Goal: Check status: Check status

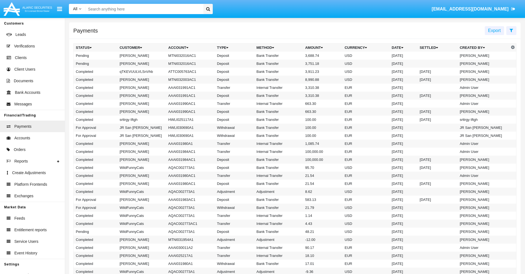
click at [512, 30] on icon at bounding box center [512, 30] width 4 height 4
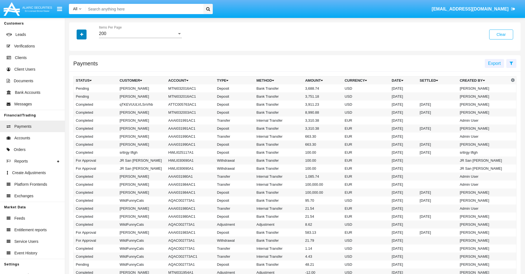
click at [82, 34] on icon "button" at bounding box center [81, 35] width 3 height 4
click at [86, 46] on span "Status" at bounding box center [86, 45] width 12 height 7
click at [76, 48] on input "Status" at bounding box center [76, 48] width 0 height 0
checkbox input "true"
click at [82, 34] on icon "button" at bounding box center [81, 35] width 3 height 4
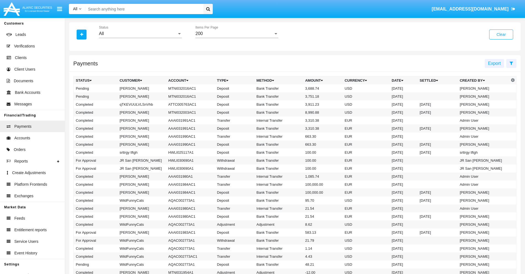
click at [140, 34] on div "All" at bounding box center [138, 33] width 78 height 5
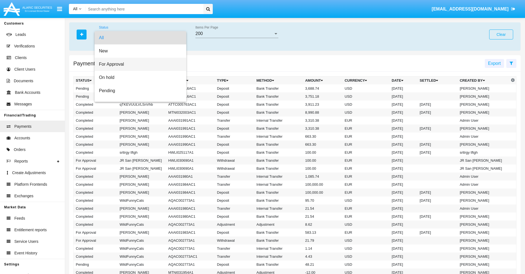
click at [138, 64] on span "For Approval" at bounding box center [140, 64] width 83 height 13
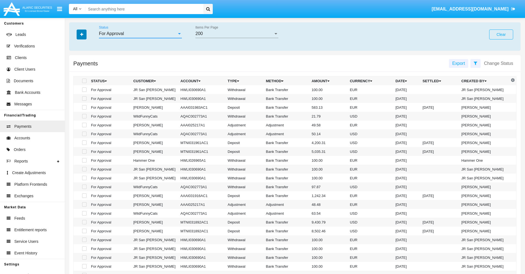
click at [82, 34] on icon "button" at bounding box center [81, 35] width 3 height 4
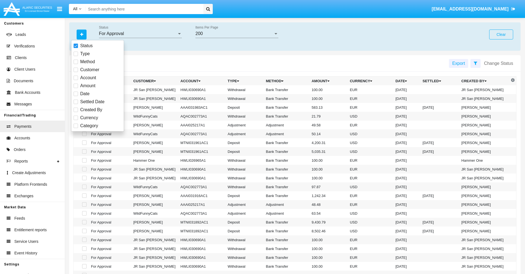
click at [89, 118] on span "Currency" at bounding box center [89, 117] width 18 height 7
click at [76, 120] on input "Currency" at bounding box center [76, 120] width 0 height 0
checkbox input "true"
click at [82, 34] on icon "button" at bounding box center [81, 35] width 3 height 4
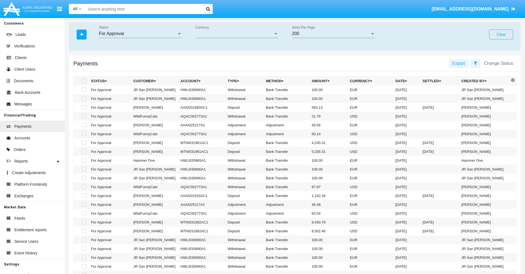
click at [237, 34] on span "Currency" at bounding box center [235, 33] width 78 height 5
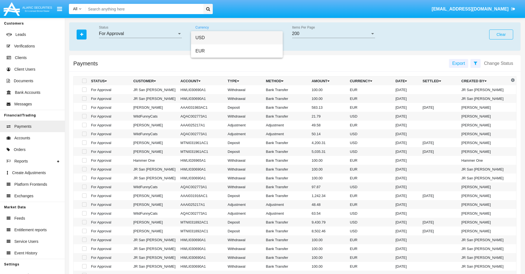
click at [237, 38] on span "USD" at bounding box center [237, 37] width 83 height 13
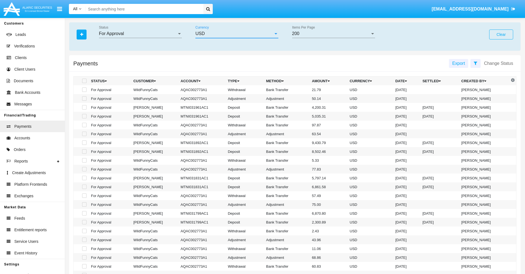
click at [84, 90] on span at bounding box center [84, 89] width 4 height 4
click at [84, 92] on input "checkbox" at bounding box center [84, 92] width 0 height 0
checkbox input "true"
